Goal: Navigation & Orientation: Find specific page/section

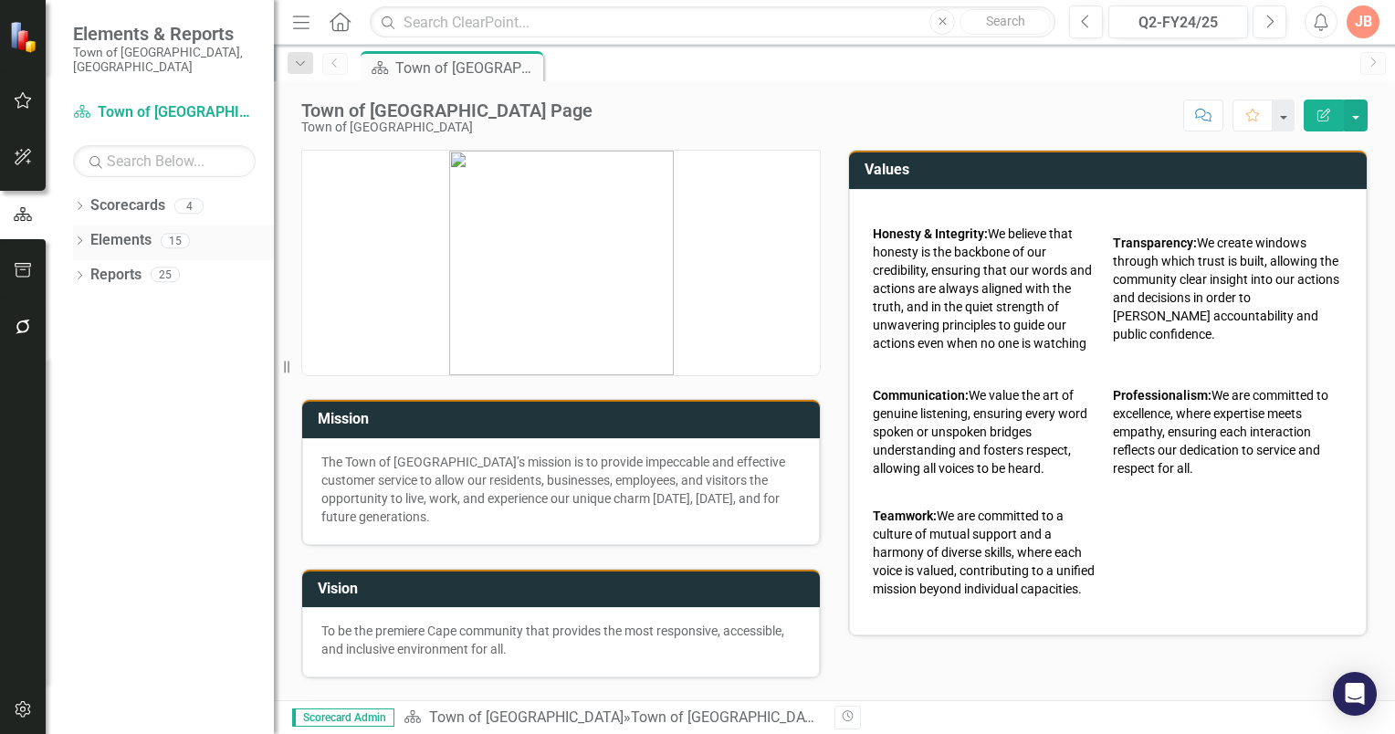
click at [78, 237] on icon "Dropdown" at bounding box center [79, 242] width 13 height 10
click at [82, 203] on icon "Dropdown" at bounding box center [79, 208] width 13 height 10
click at [89, 236] on icon at bounding box center [90, 240] width 5 height 9
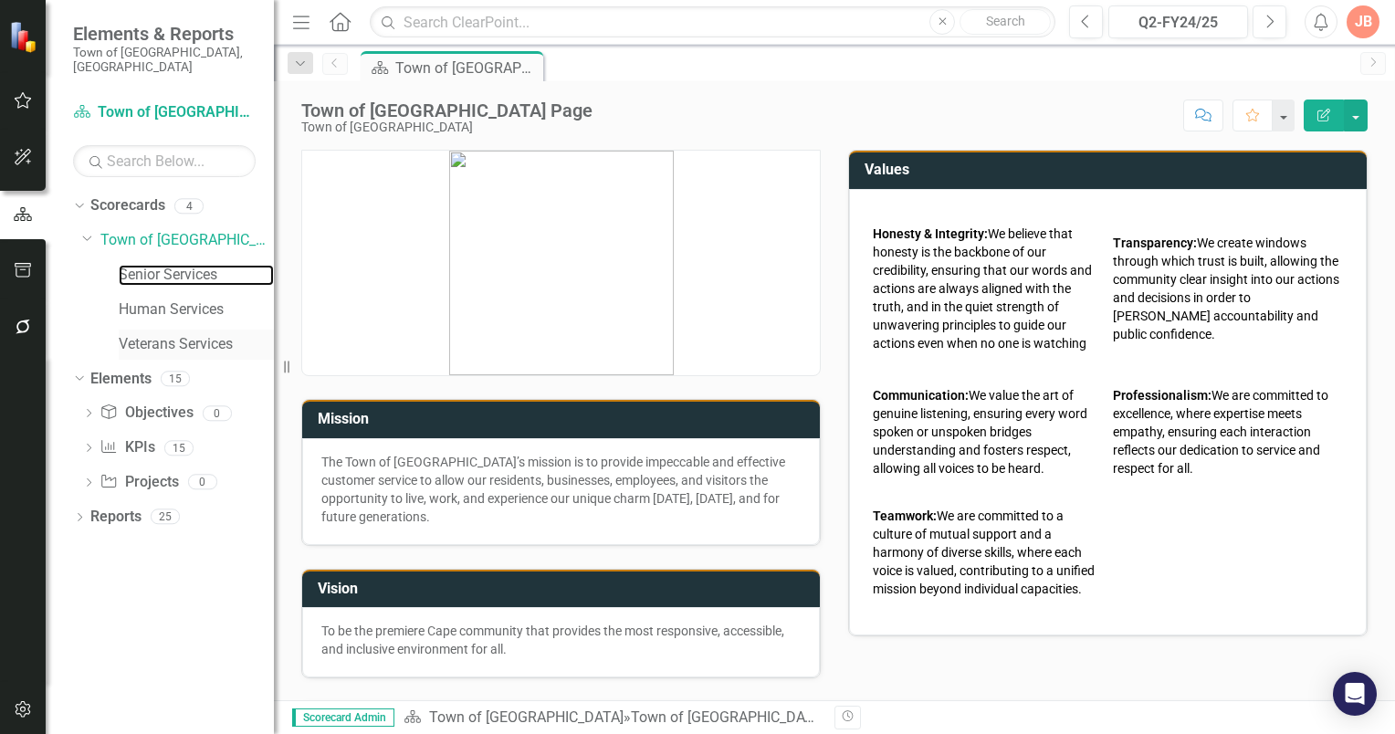
drag, startPoint x: 144, startPoint y: 260, endPoint x: 168, endPoint y: 314, distance: 58.9
click at [144, 265] on link "Senior Services" at bounding box center [196, 275] width 155 height 21
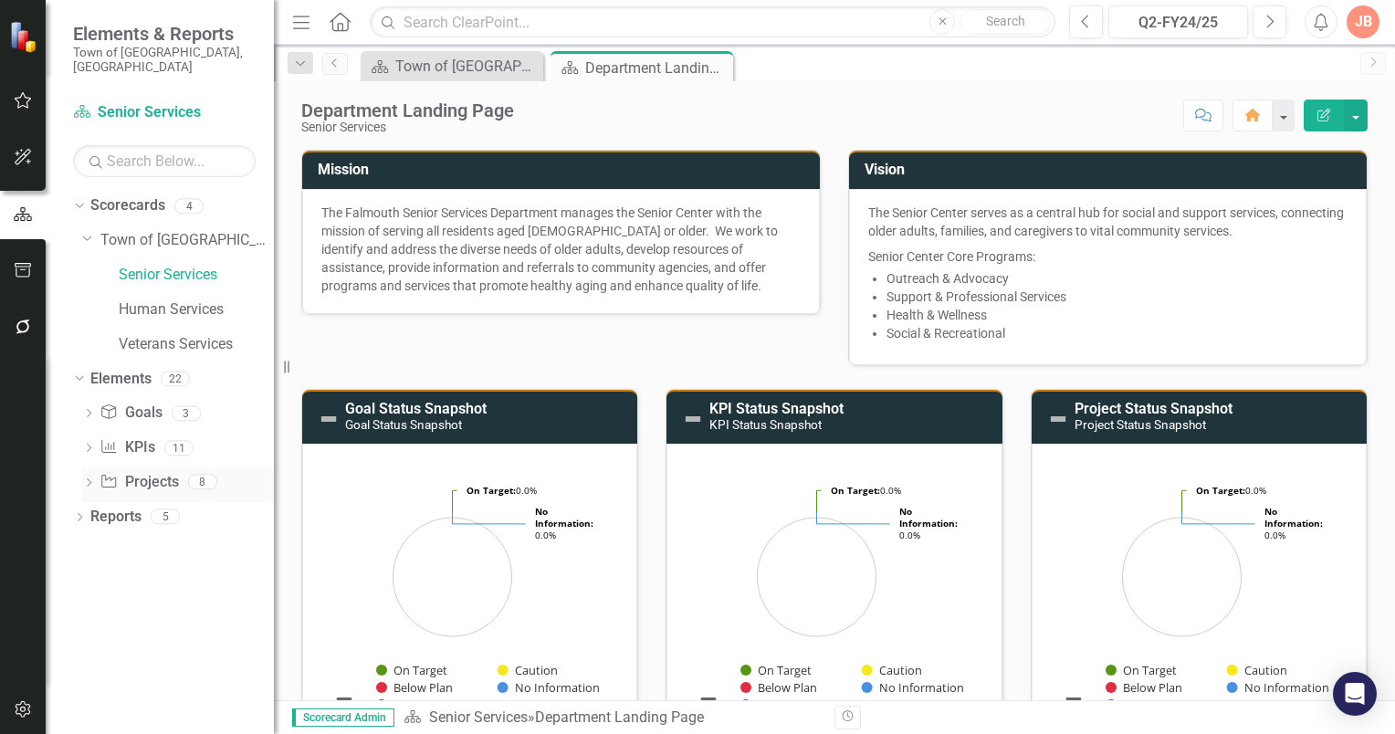
click at [90, 478] on icon at bounding box center [89, 482] width 5 height 8
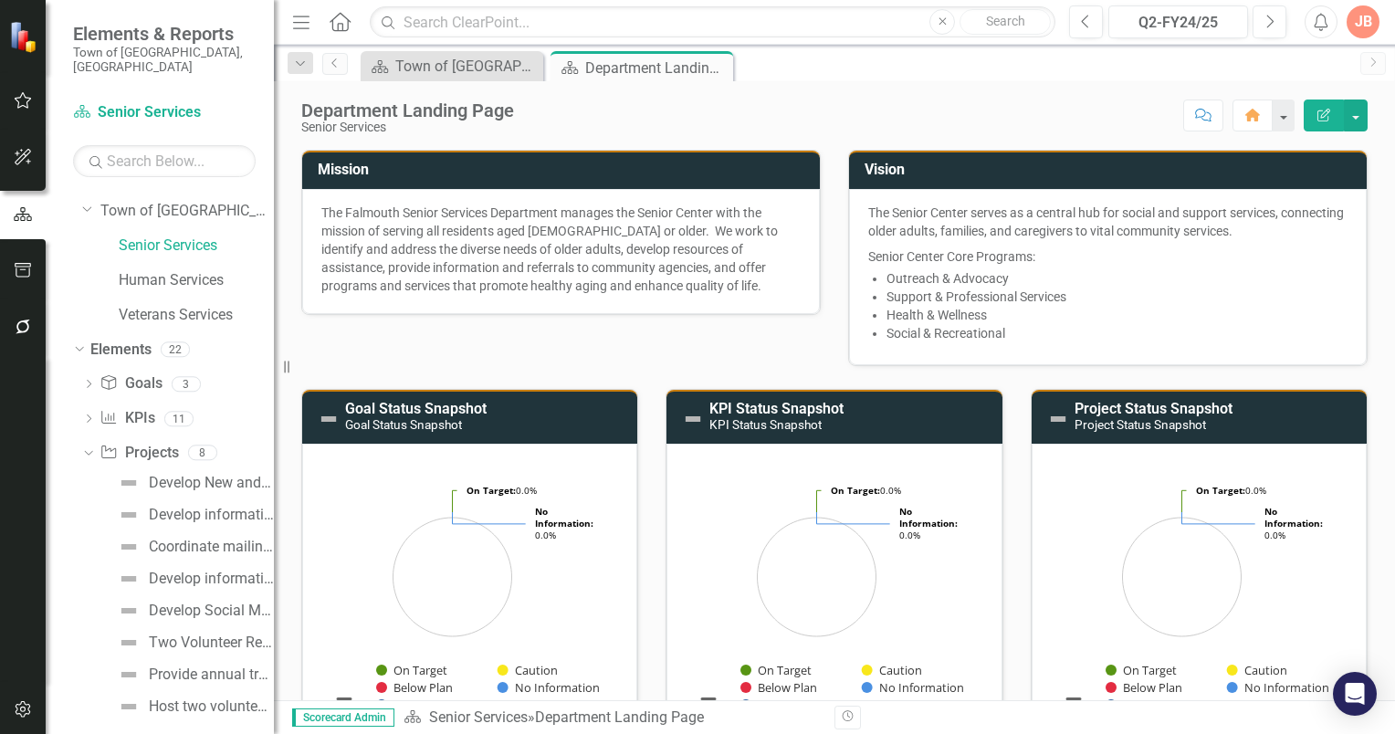
scroll to position [43, 0]
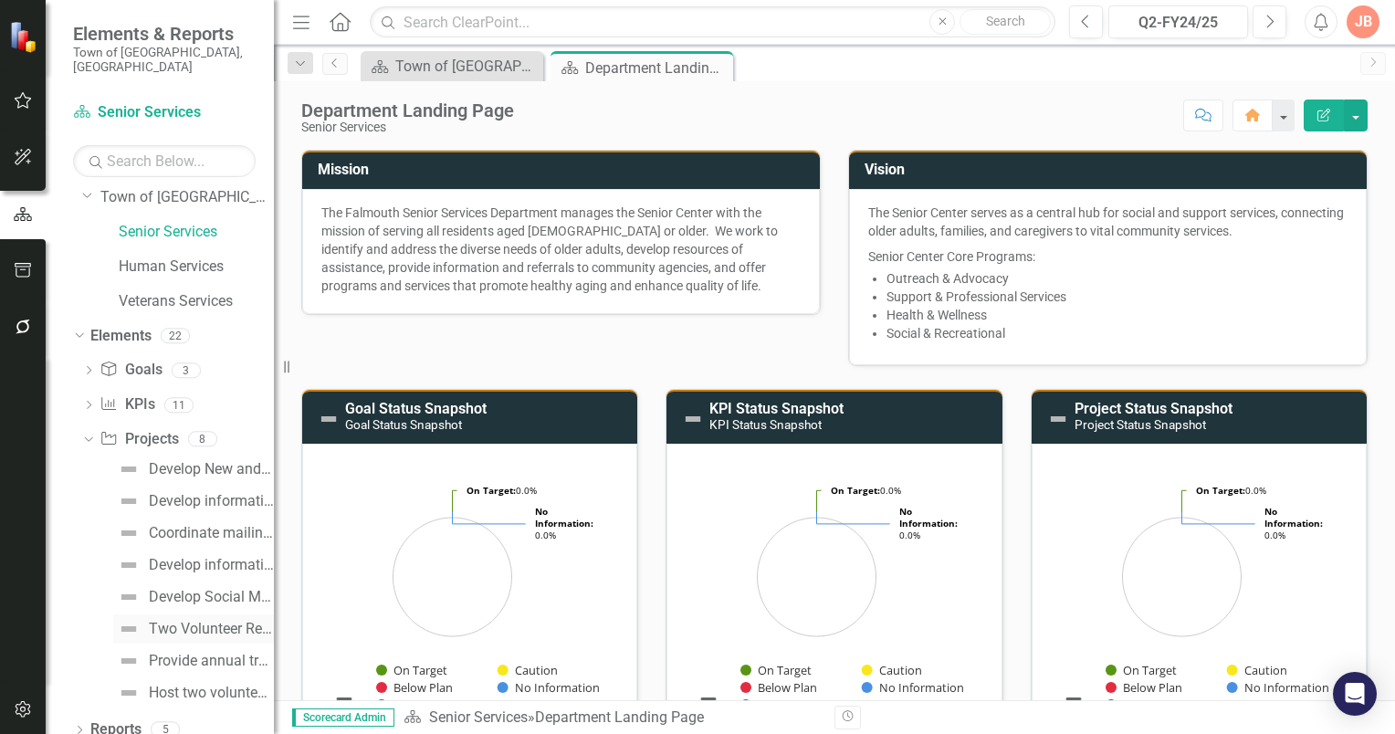
click at [164, 621] on div "Two Volunteer Recruitment appeals annually." at bounding box center [211, 629] width 125 height 16
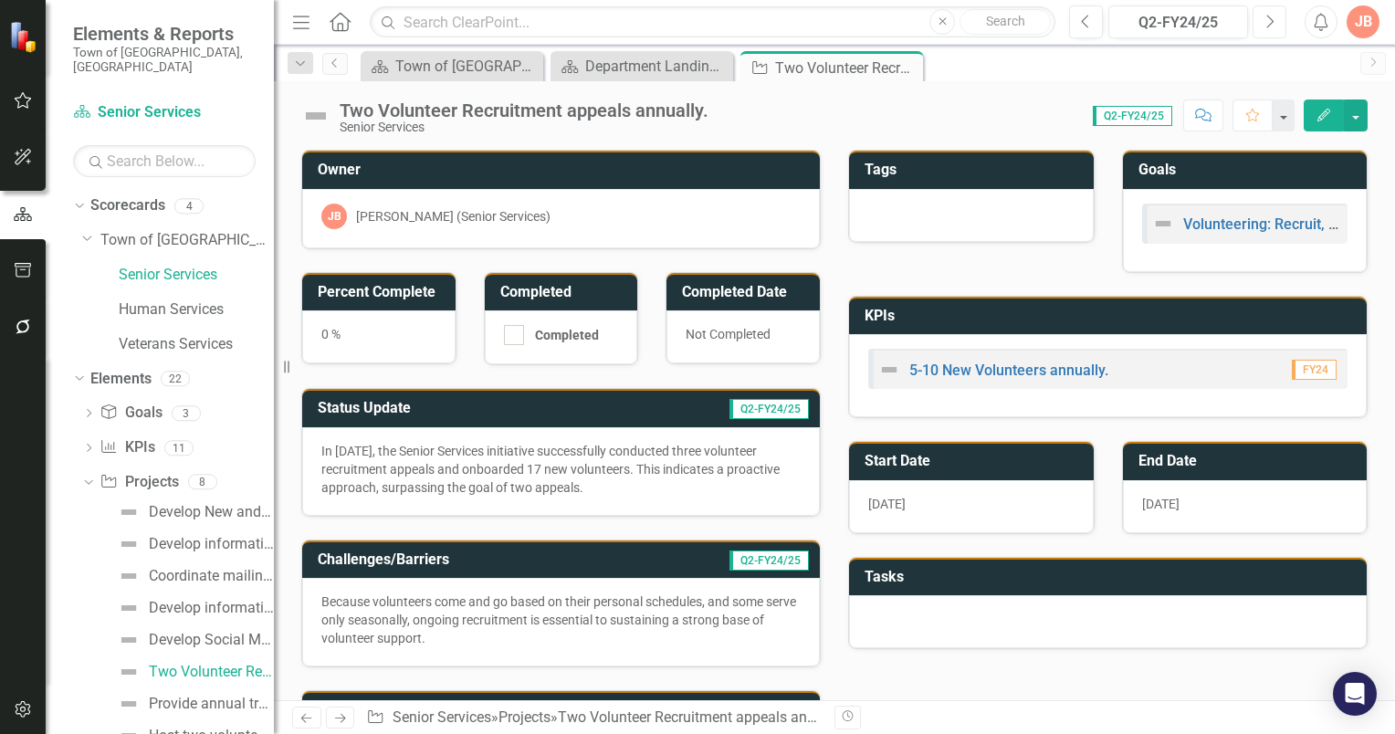
click at [1263, 20] on button "Next" at bounding box center [1270, 21] width 34 height 33
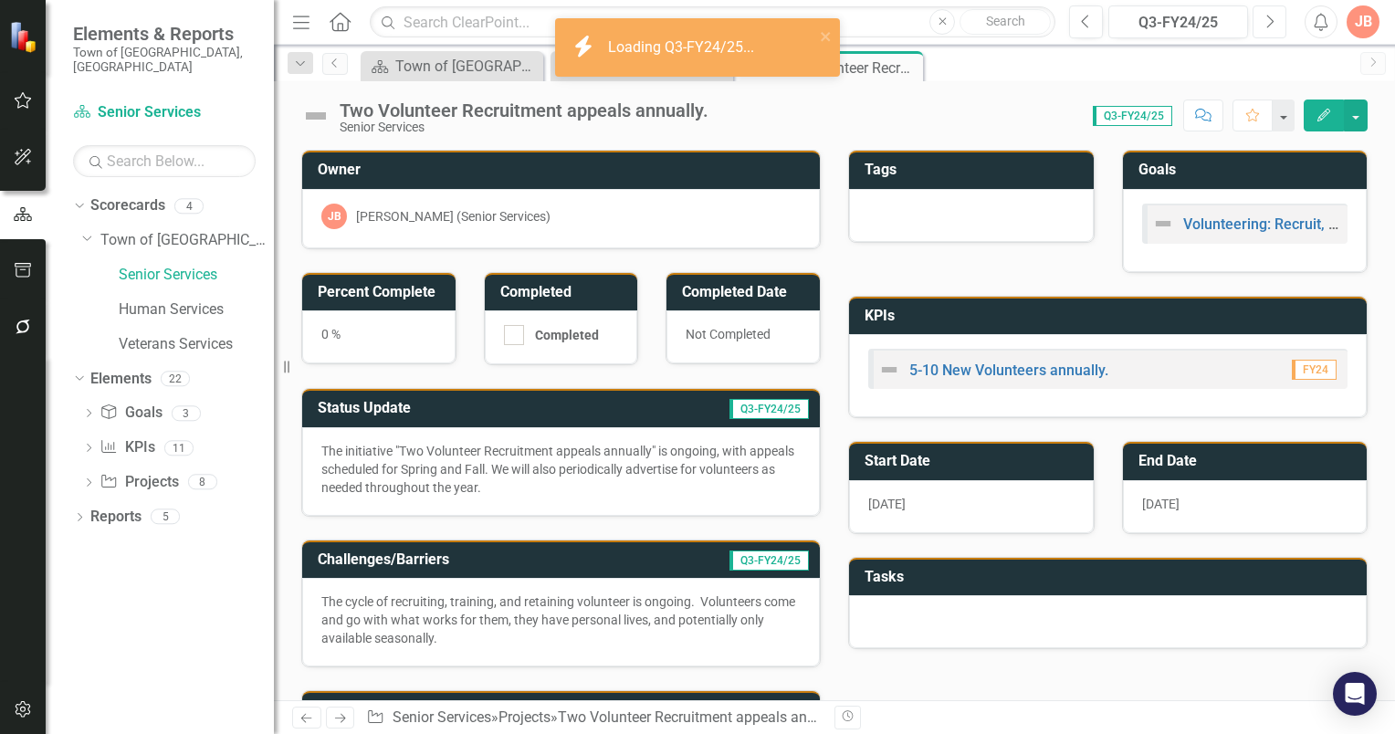
click at [1263, 20] on button "Next" at bounding box center [1270, 21] width 34 height 33
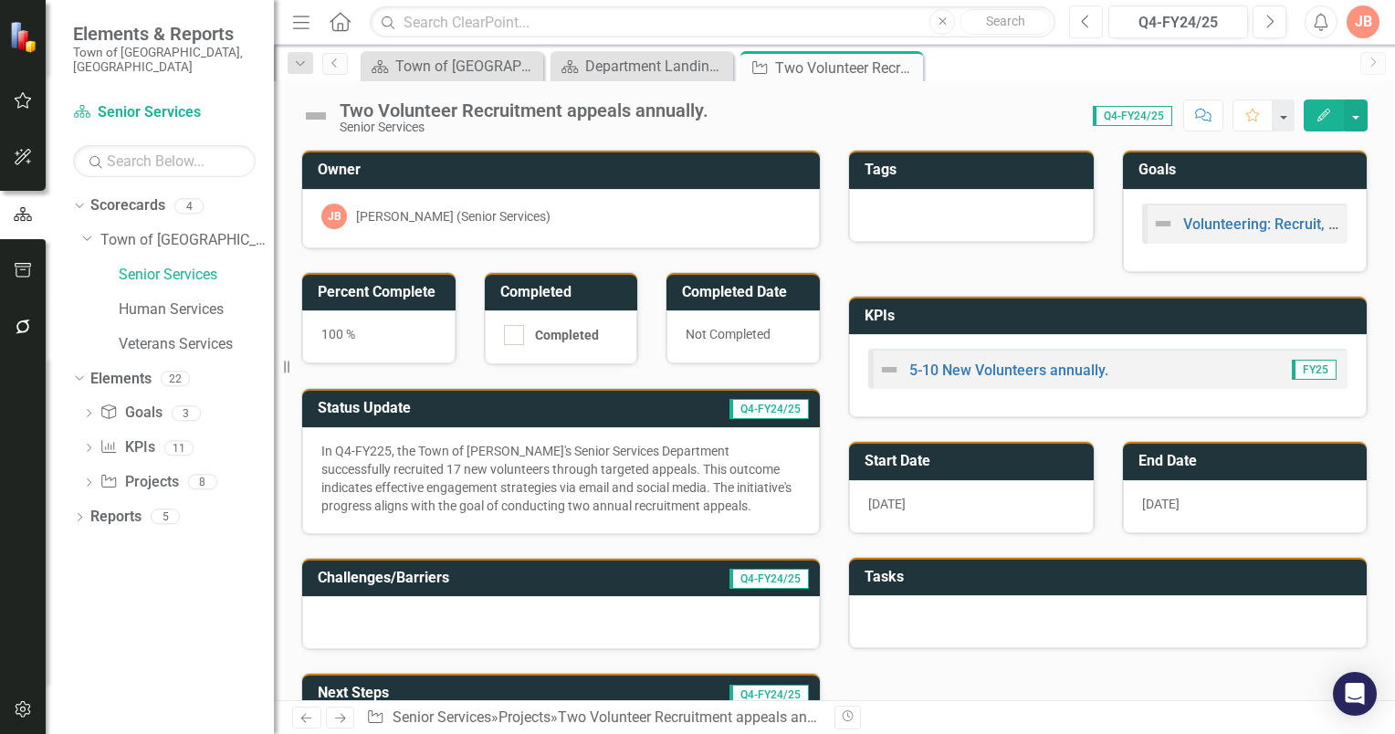
click at [1085, 17] on icon "Previous" at bounding box center [1086, 22] width 10 height 16
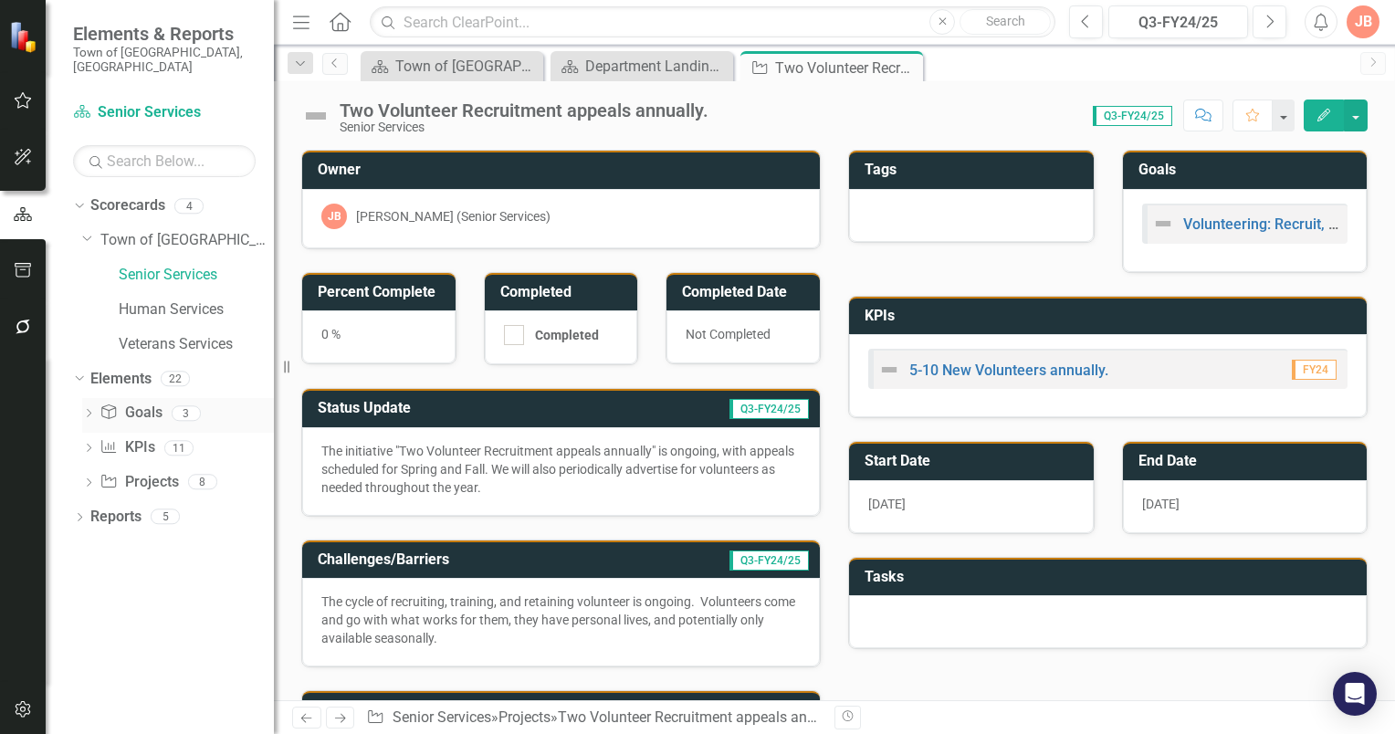
click at [87, 410] on icon "Dropdown" at bounding box center [88, 415] width 13 height 10
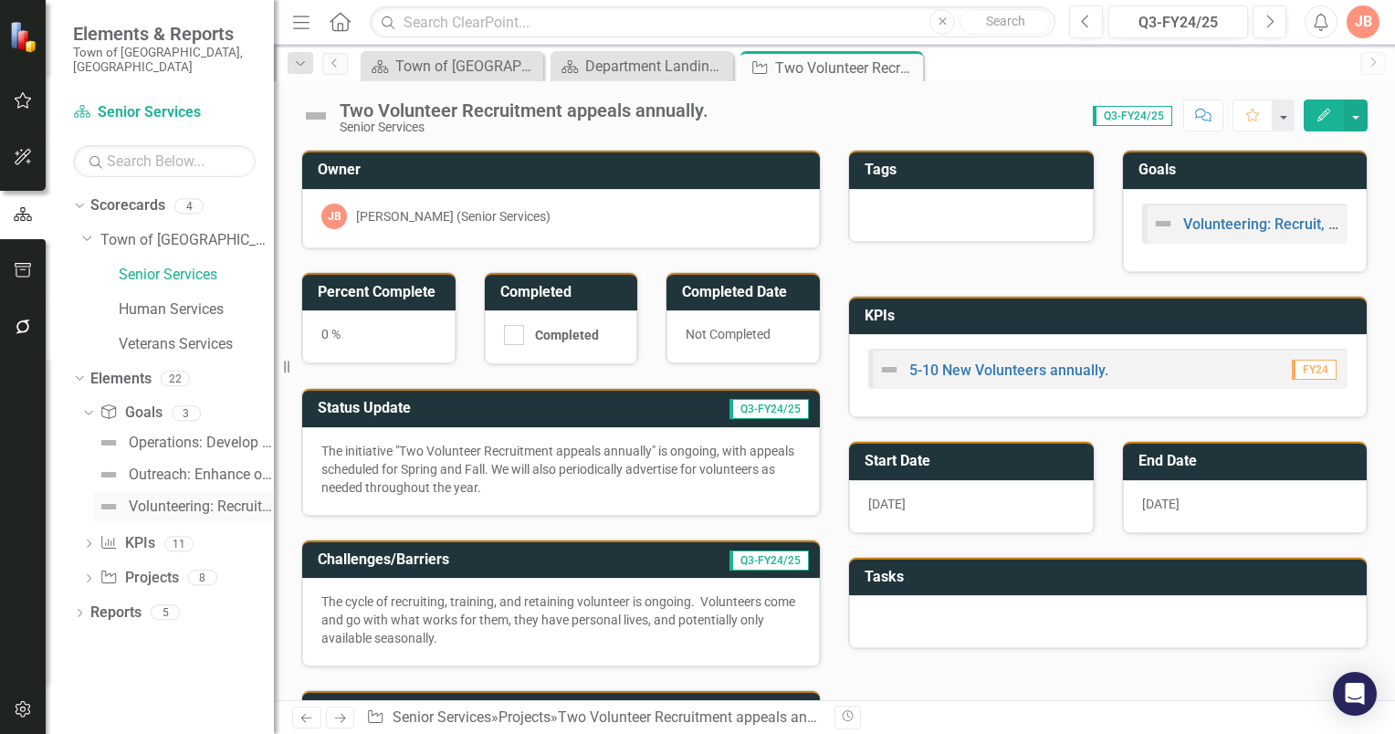
click at [157, 498] on div "Volunteering: Recruit, Train, Retain" at bounding box center [201, 506] width 145 height 16
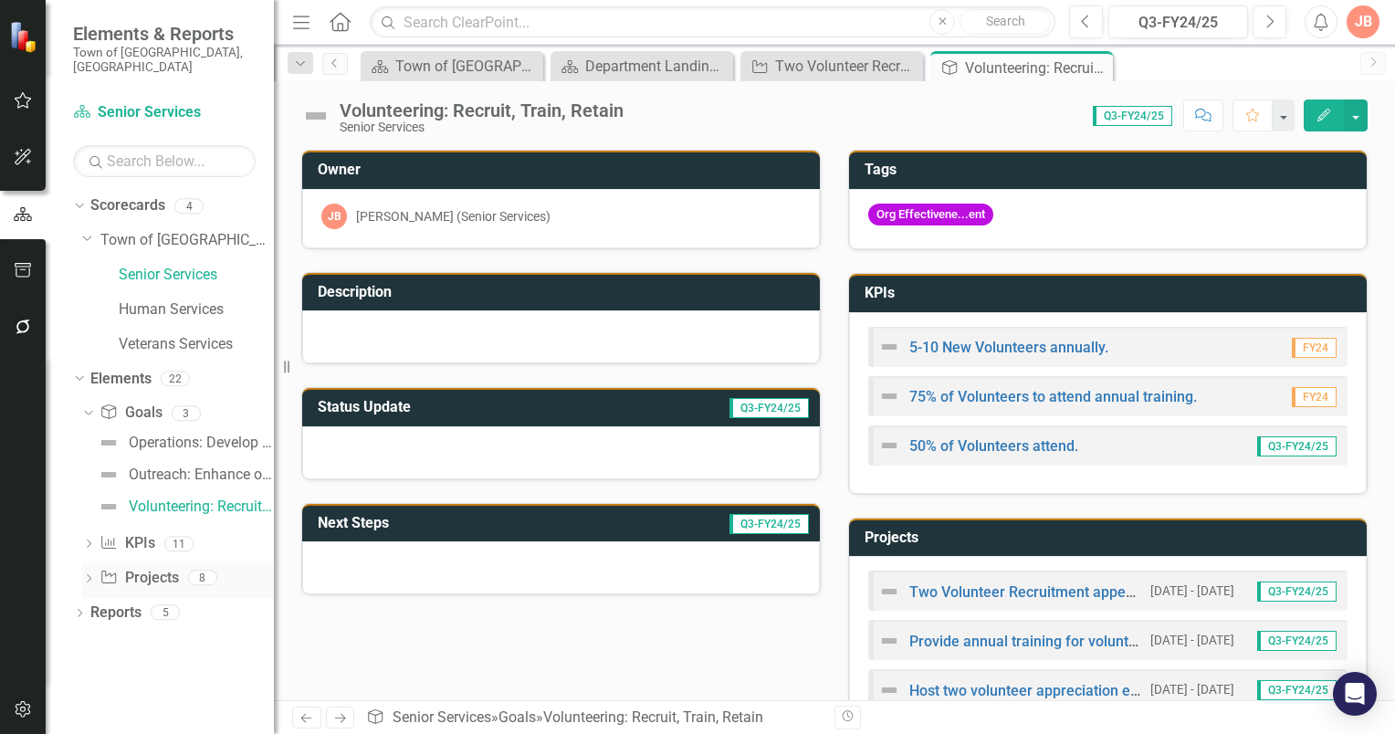
click at [88, 574] on icon at bounding box center [89, 578] width 5 height 8
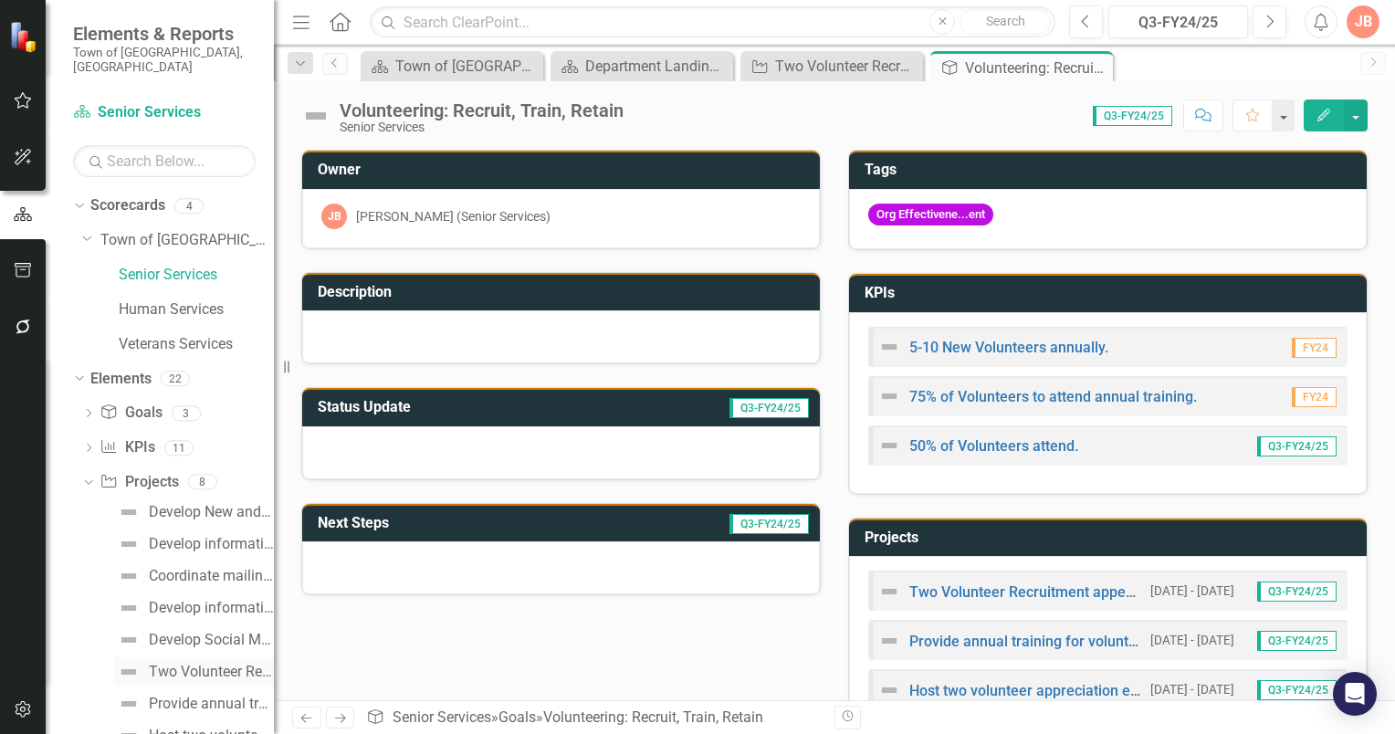
click at [175, 664] on div "Two Volunteer Recruitment appeals annually." at bounding box center [211, 672] width 125 height 16
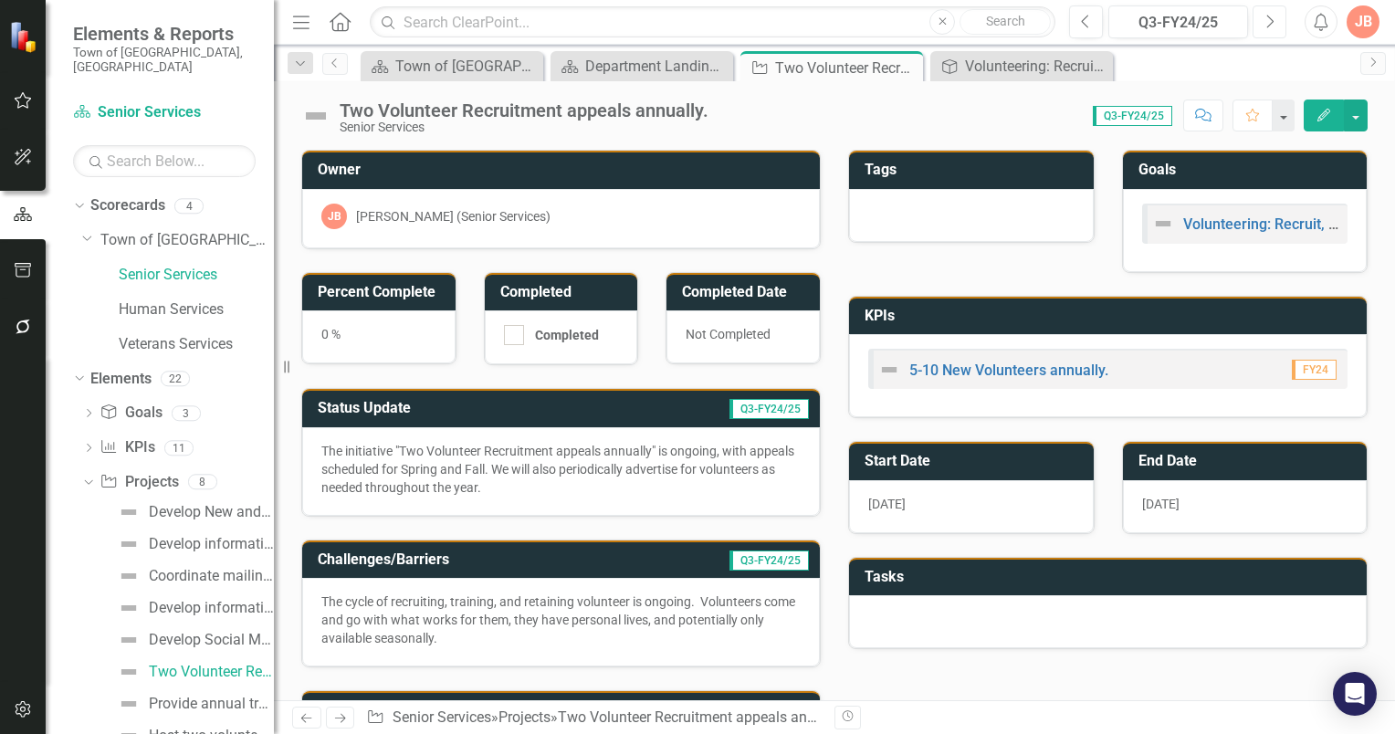
click at [1270, 26] on icon "Next" at bounding box center [1269, 22] width 10 height 16
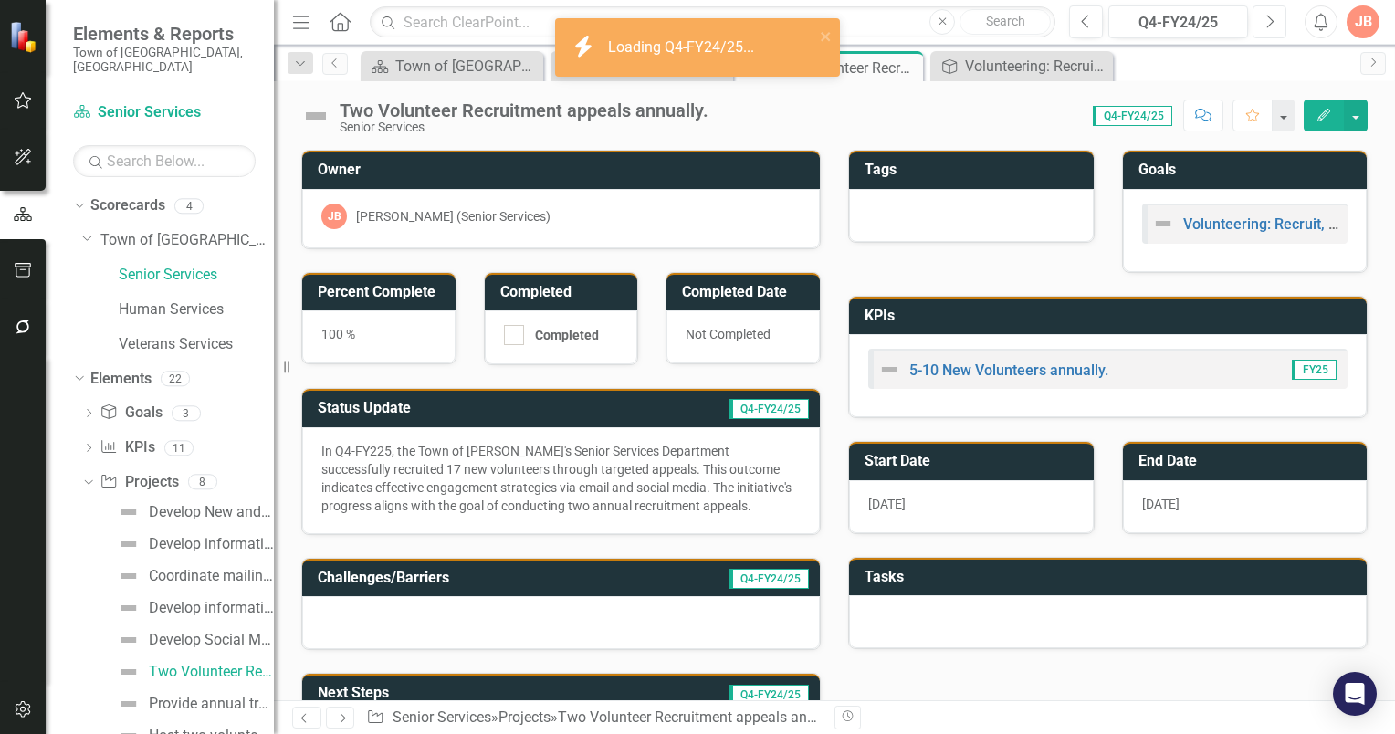
scroll to position [91, 0]
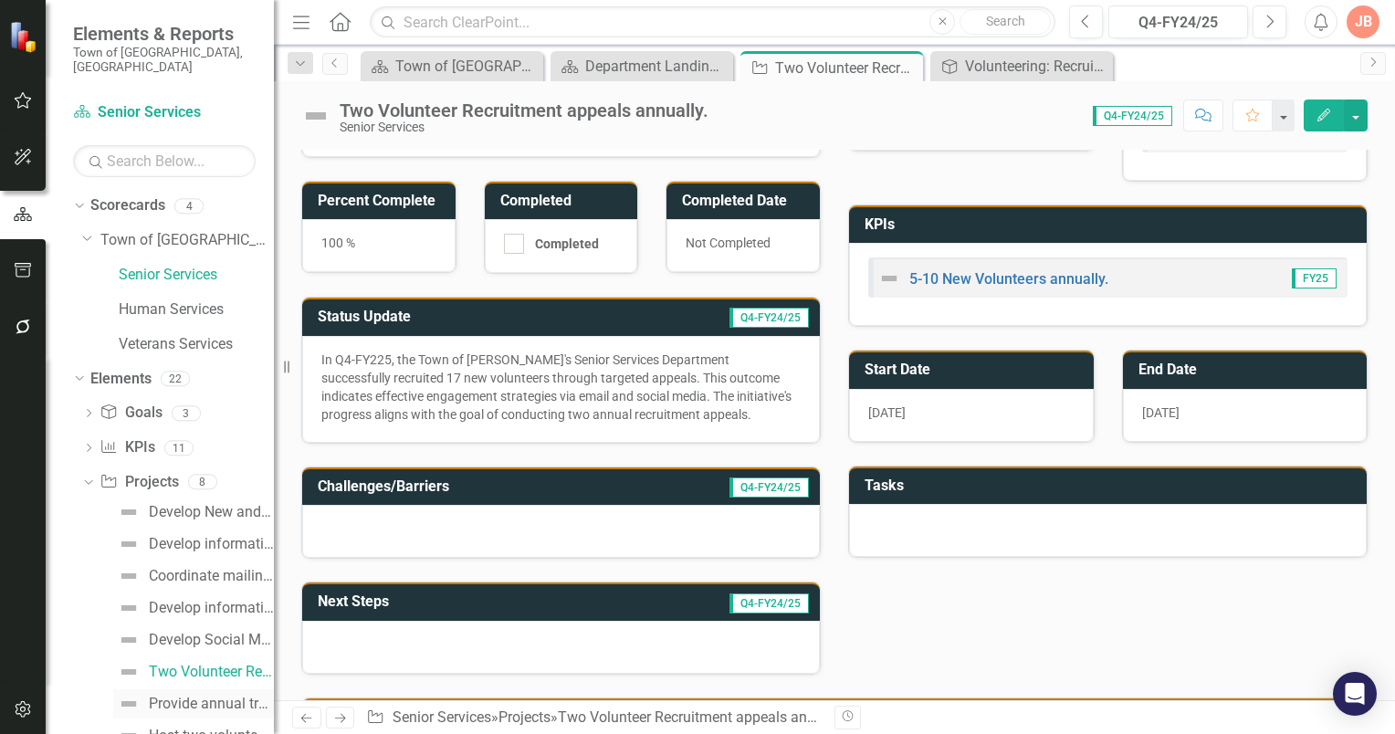
click at [169, 696] on div "Provide annual training for volunteers." at bounding box center [211, 704] width 125 height 16
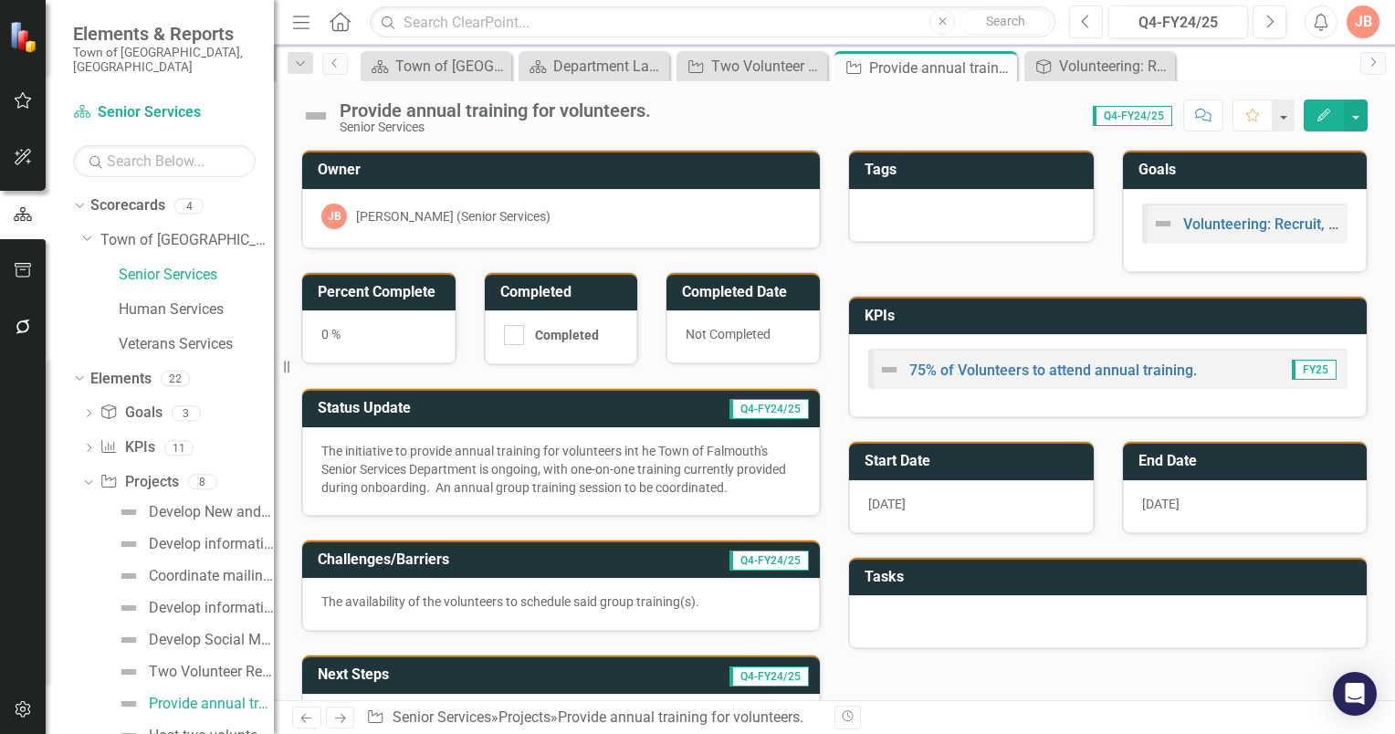
click at [1088, 22] on icon "Previous" at bounding box center [1086, 22] width 10 height 16
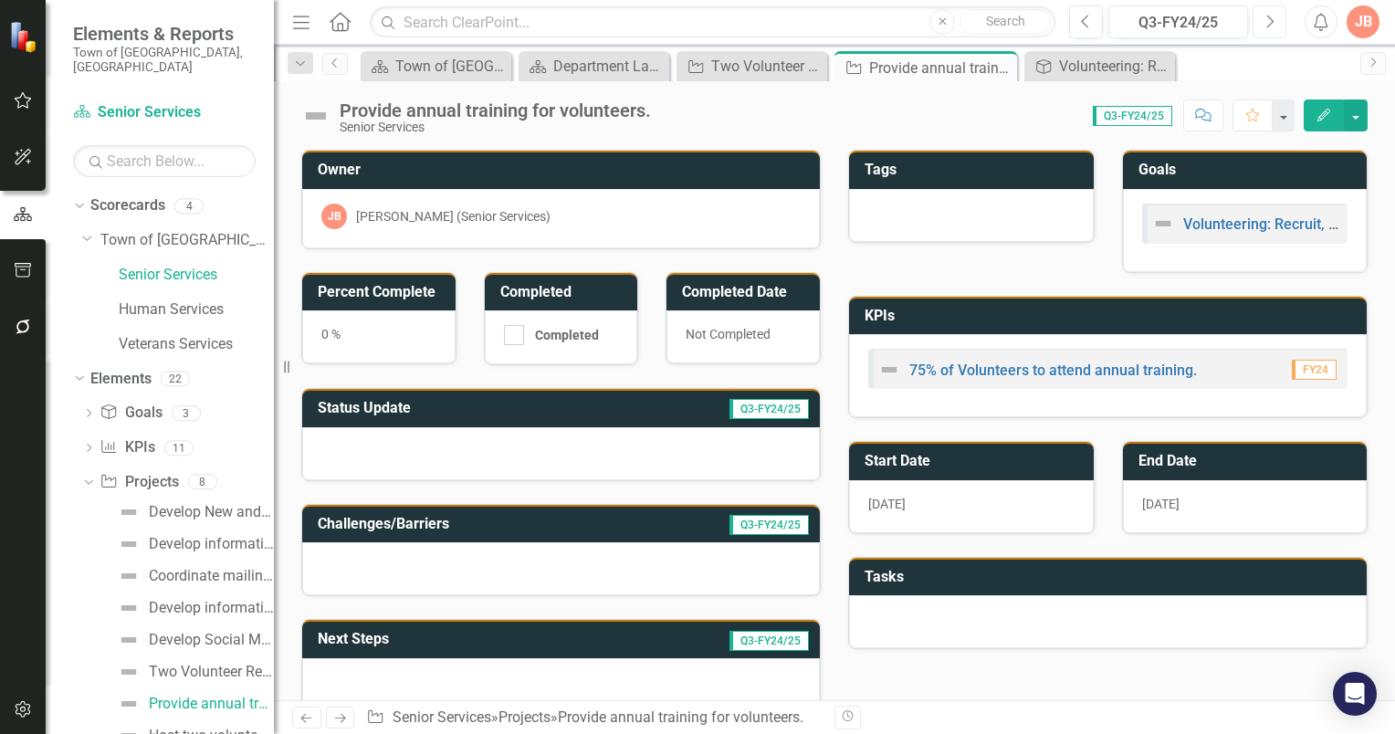
click at [1265, 24] on icon "Next" at bounding box center [1269, 22] width 10 height 16
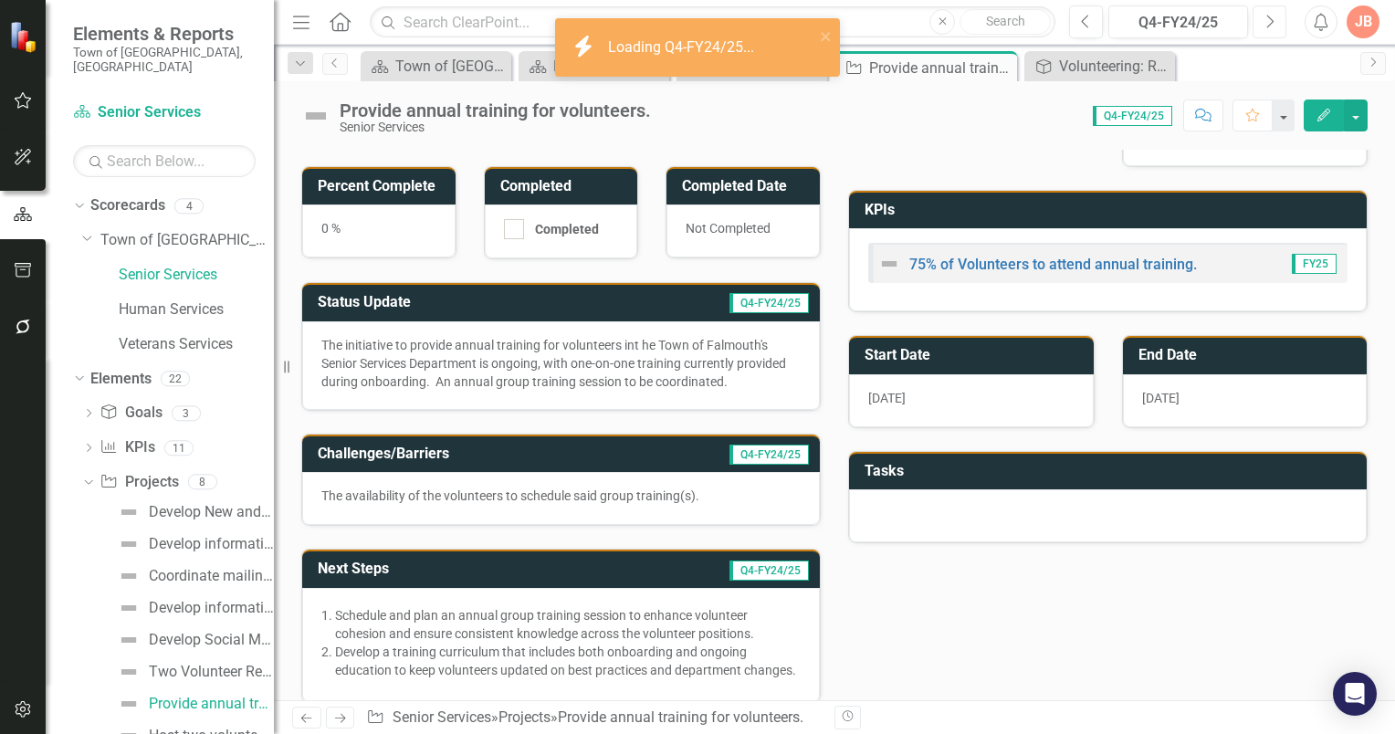
scroll to position [183, 0]
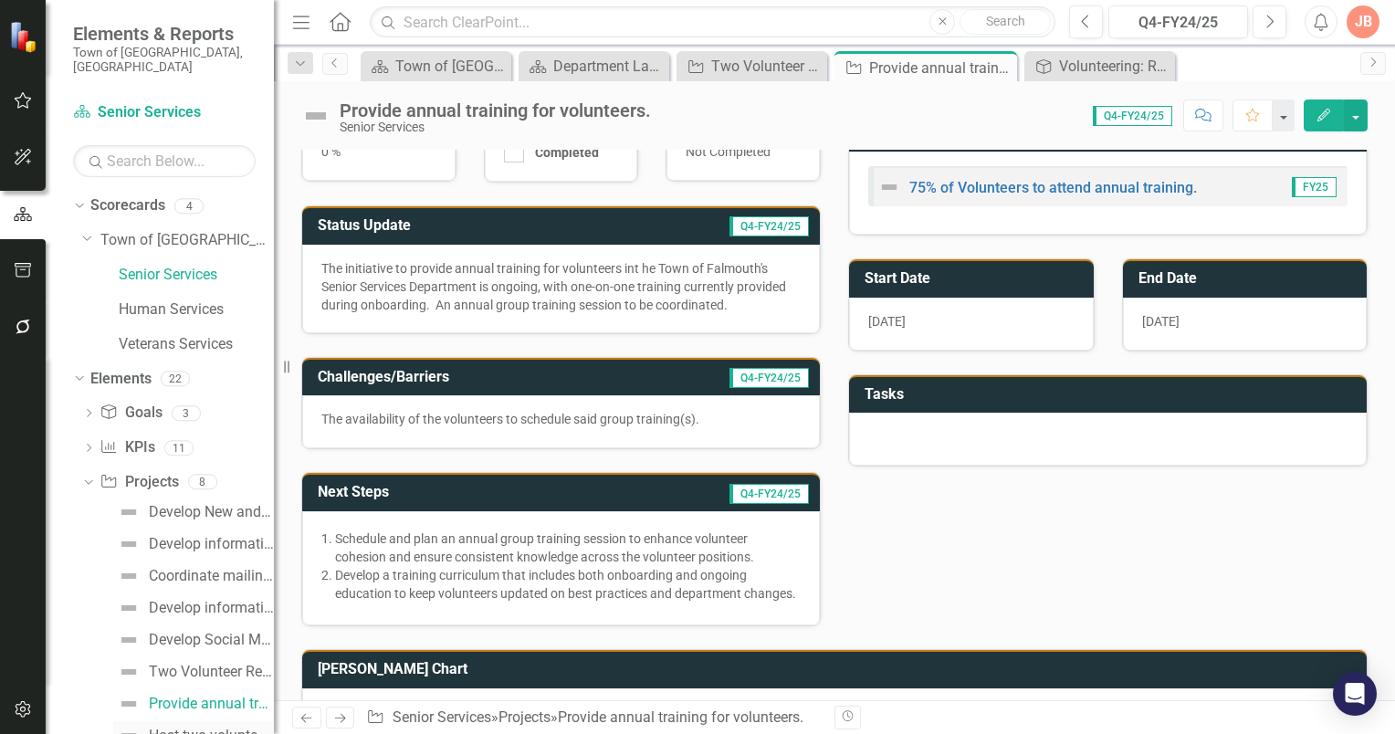
click at [175, 728] on div "Host two volunteer appreciation events annually." at bounding box center [211, 736] width 125 height 16
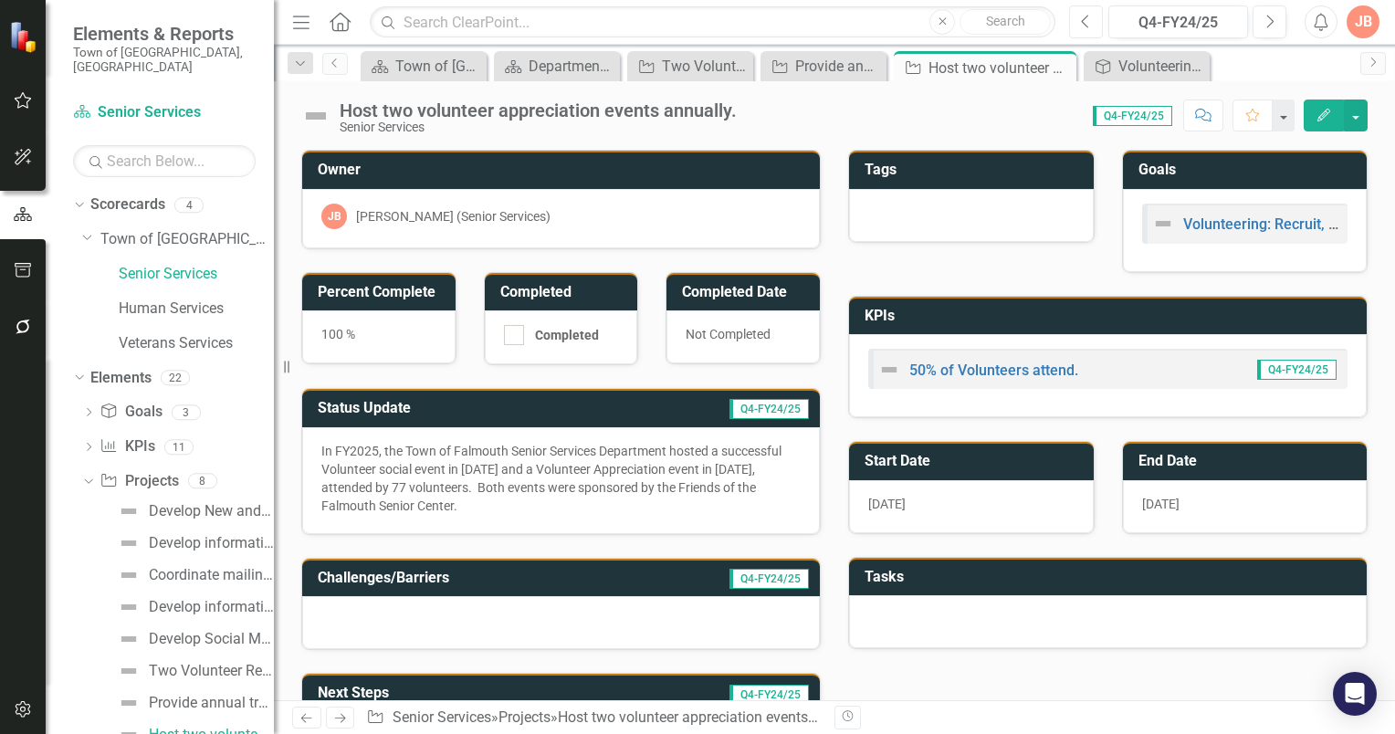
click at [1082, 21] on button "Previous" at bounding box center [1086, 21] width 34 height 33
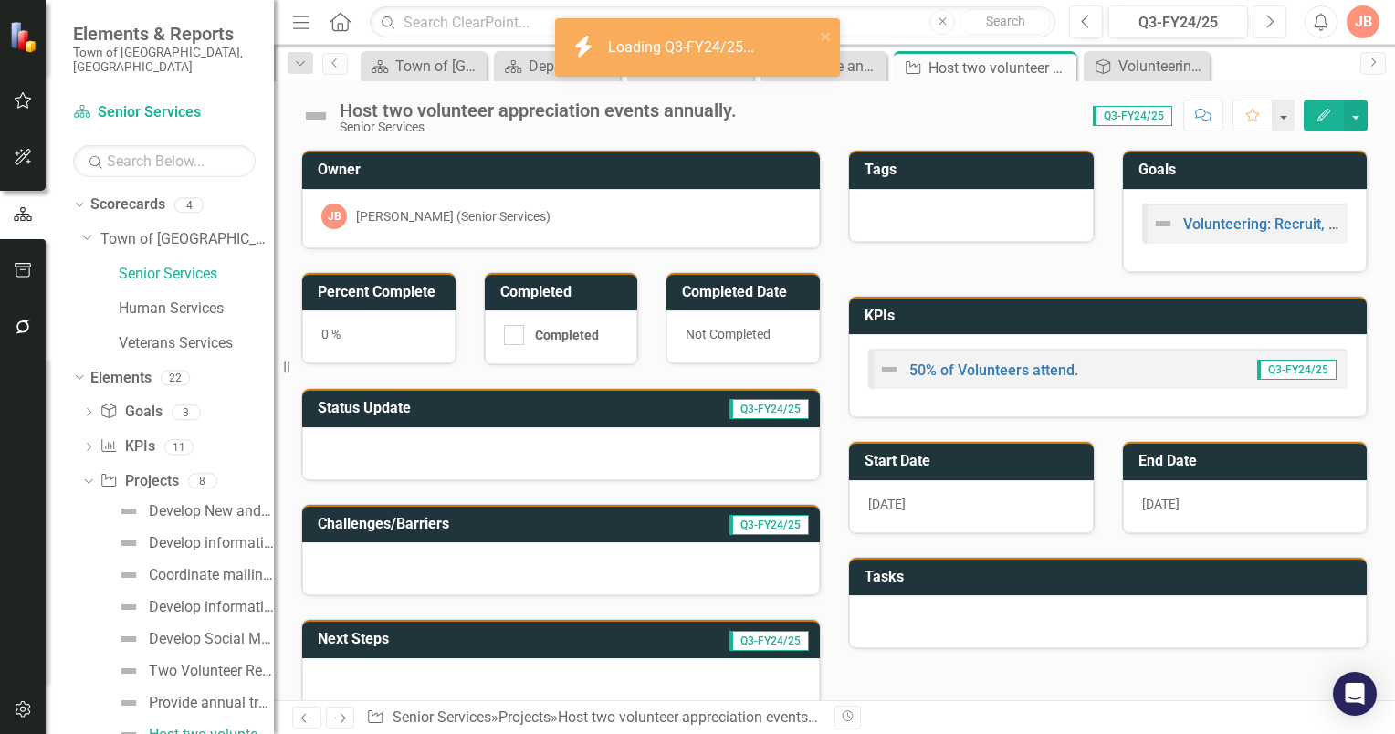
click at [1263, 20] on button "Next" at bounding box center [1270, 21] width 34 height 33
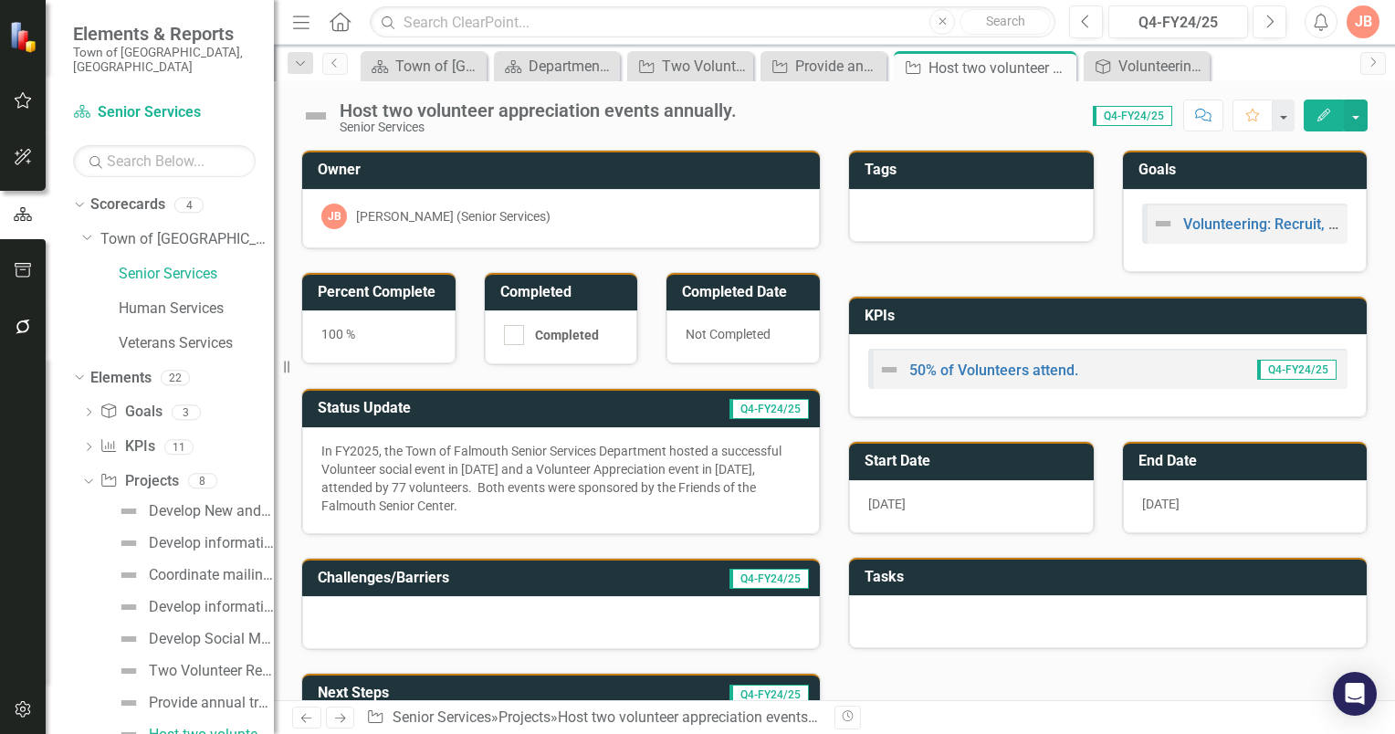
click at [1366, 26] on div "JB" at bounding box center [1363, 21] width 33 height 33
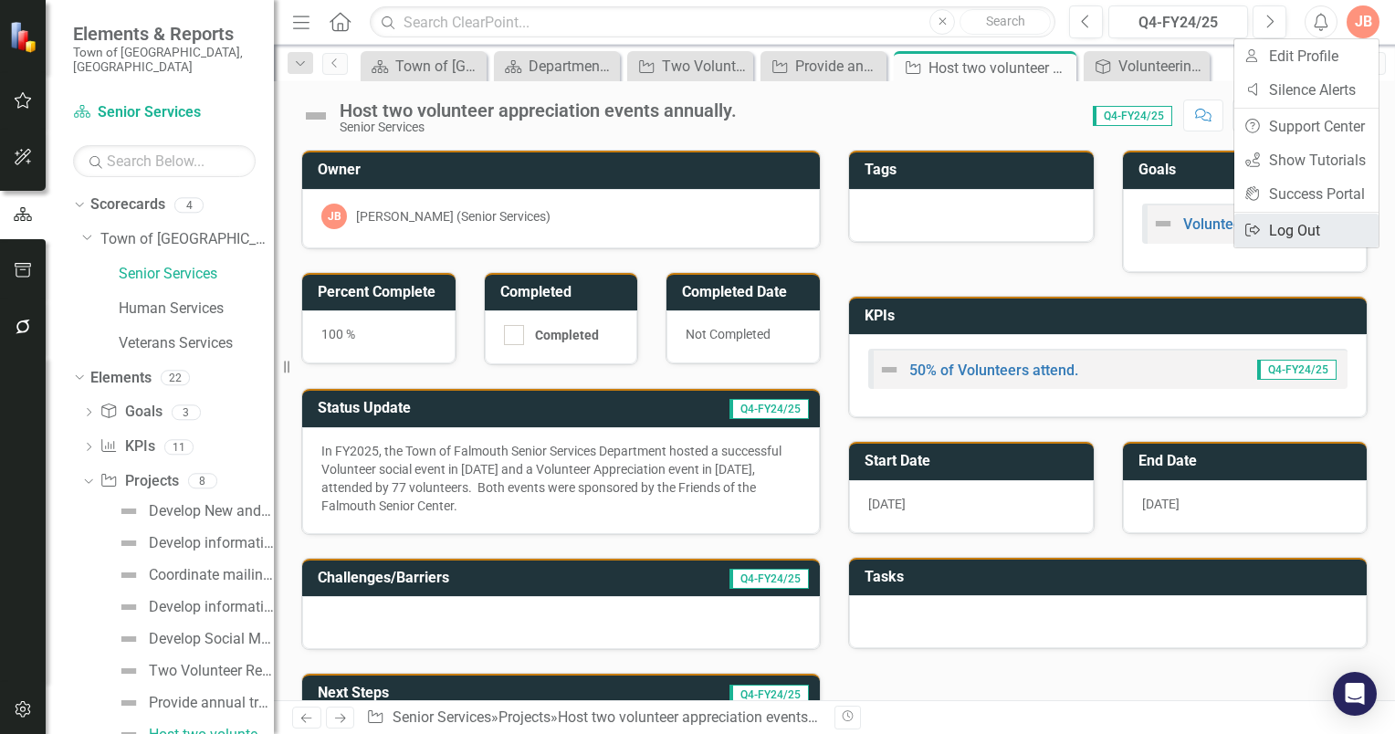
click at [1293, 225] on link "Logout Log Out" at bounding box center [1306, 231] width 144 height 34
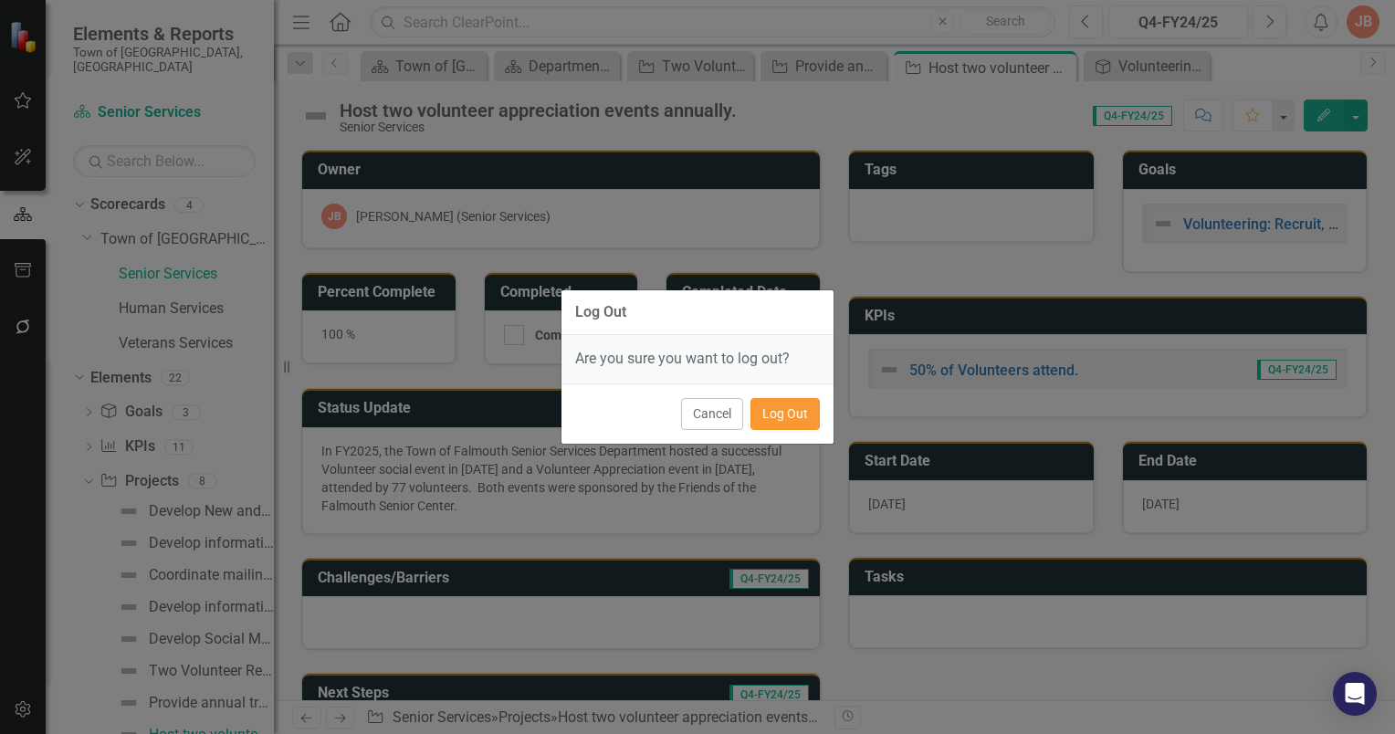
click at [781, 413] on button "Log Out" at bounding box center [784, 414] width 69 height 32
